Goal: Task Accomplishment & Management: Complete application form

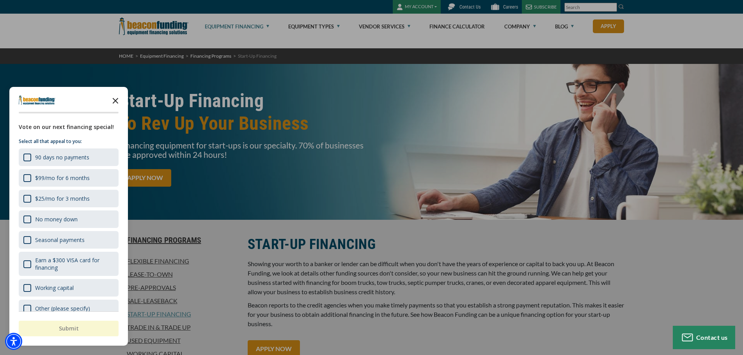
click at [113, 101] on icon "Close the survey" at bounding box center [116, 100] width 16 height 16
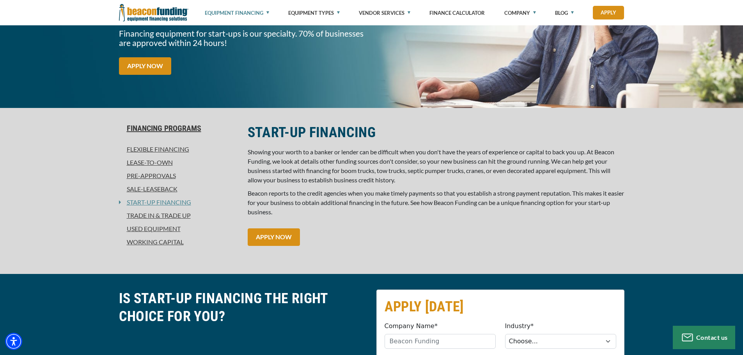
scroll to position [117, 0]
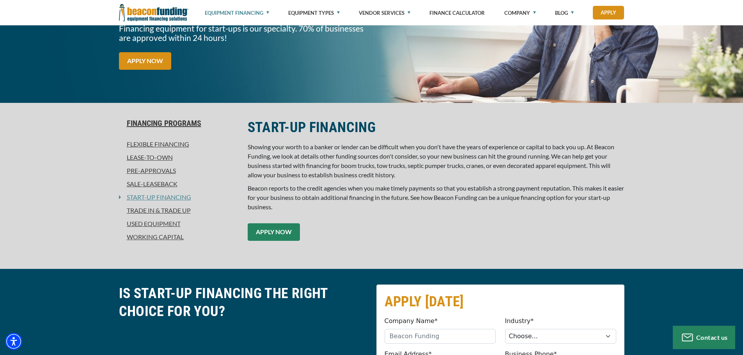
click at [289, 236] on link "APPLY NOW" at bounding box center [274, 232] width 52 height 18
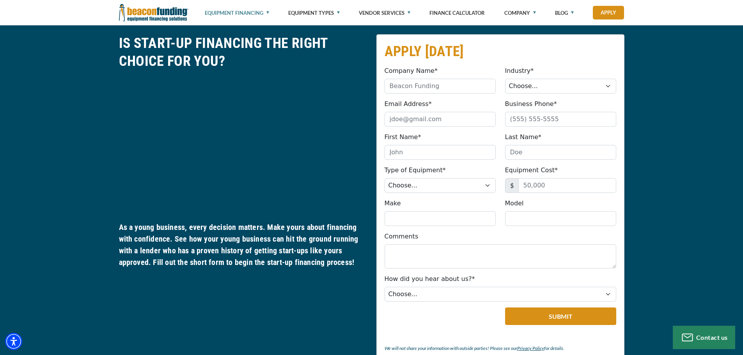
scroll to position [370, 0]
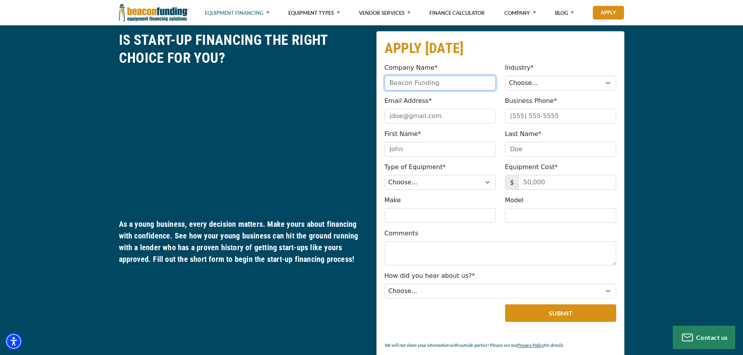
click at [461, 85] on input "Company Name*" at bounding box center [439, 83] width 111 height 15
type input "Daytona Hydraulics, LLC"
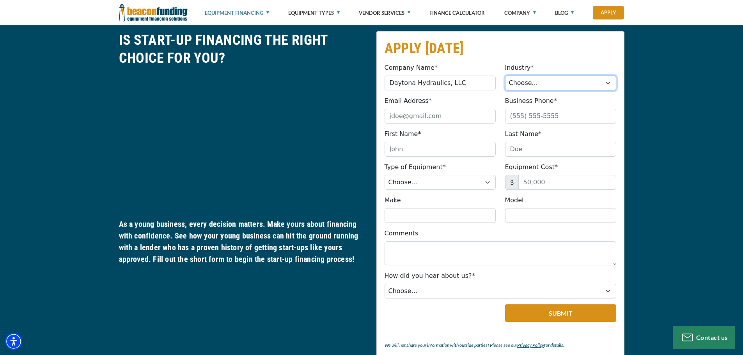
click at [528, 83] on select "Choose... Towing Landscape/Hardscape Decorated Apparel Septic Light Constructio…" at bounding box center [560, 83] width 111 height 15
select select "5"
click at [505, 76] on select "Choose... Towing Landscape/Hardscape Decorated Apparel Septic Light Constructio…" at bounding box center [560, 83] width 111 height 15
click at [435, 115] on input "Email Address*" at bounding box center [439, 116] width 111 height 15
type input "icooper@pirtekdaytona.com"
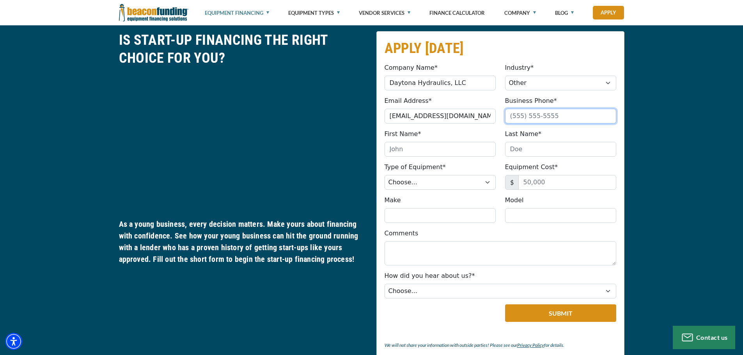
click at [523, 114] on input "Business Phone*" at bounding box center [560, 116] width 111 height 15
type input "(386) 947-7222"
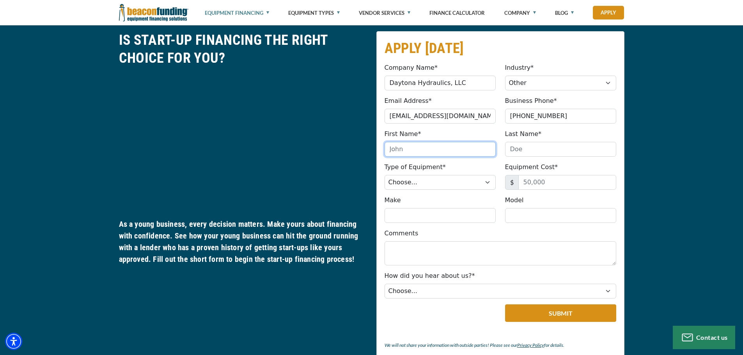
click at [397, 151] on input "First Name*" at bounding box center [439, 149] width 111 height 15
type input "Isaac"
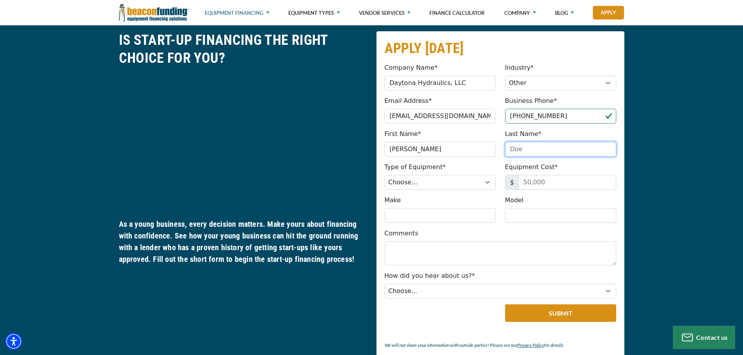
click at [514, 149] on input "Last Name*" at bounding box center [560, 149] width 111 height 15
type input "Cooper"
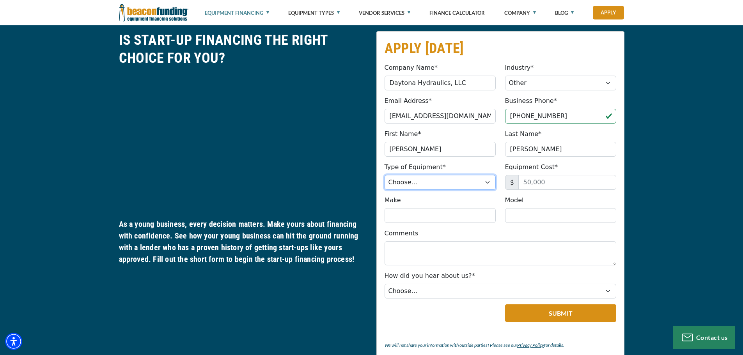
click at [468, 183] on select "Choose... Backhoe Boom/Bucket Truck Chipper Commercial Mower Crane DTG/DTF Prin…" at bounding box center [439, 182] width 111 height 15
select select "9"
click at [384, 175] on select "Choose... Backhoe Boom/Bucket Truck Chipper Commercial Mower Crane DTG/DTF Prin…" at bounding box center [439, 182] width 111 height 15
click at [543, 182] on input "Equipment Cost*" at bounding box center [567, 182] width 98 height 15
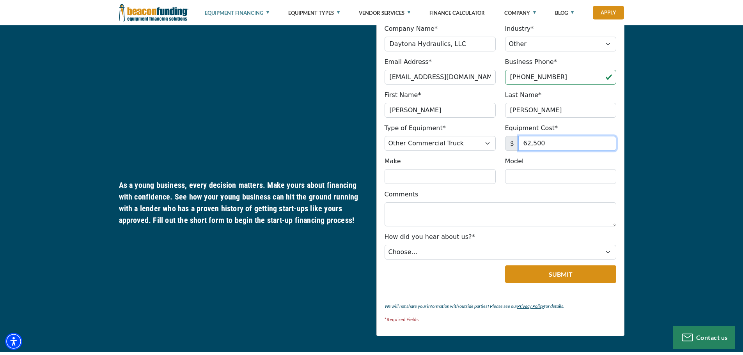
type input "62,500"
click at [462, 174] on input "Make" at bounding box center [439, 176] width 111 height 15
type input "Ford"
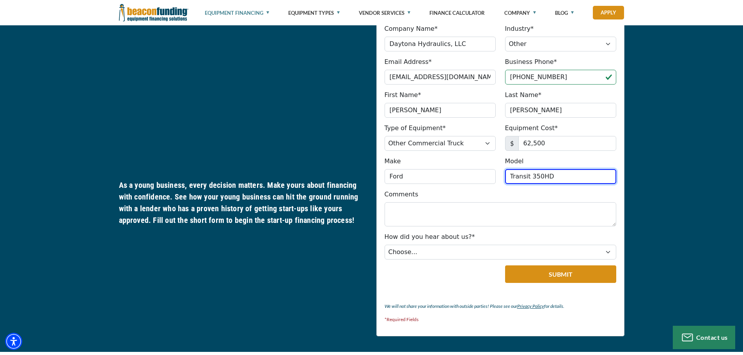
type input "Transit 350HD"
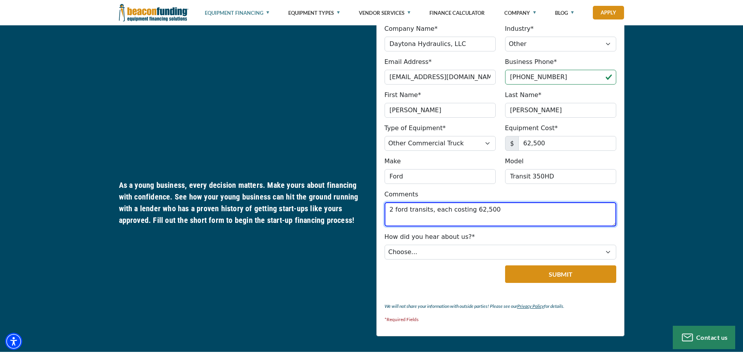
type textarea "2 ford transits, each costing 62,500"
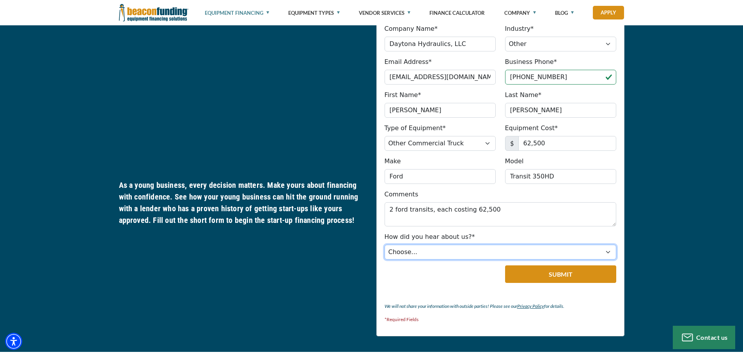
click at [436, 249] on select "Choose... Internet Search Vendor Referral Word of Mouth Client Referral Email E…" at bounding box center [500, 252] width 232 height 15
select select "5"
click at [384, 245] on select "Choose... Internet Search Vendor Referral Word of Mouth Client Referral Email E…" at bounding box center [500, 252] width 232 height 15
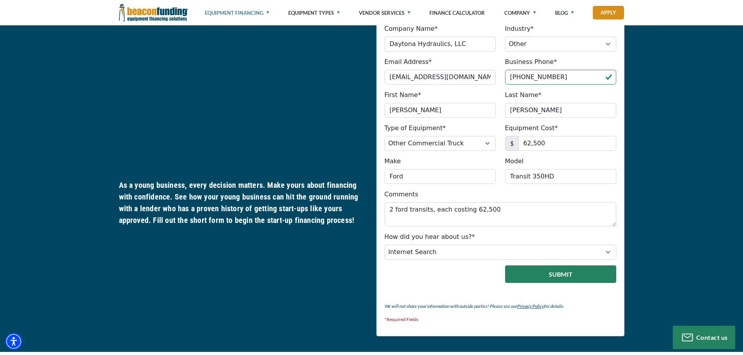
click at [561, 278] on button "Submit" at bounding box center [560, 275] width 111 height 18
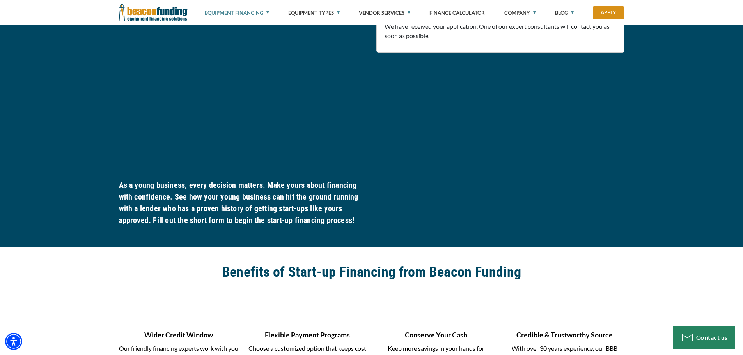
scroll to position [370, 0]
